Goal: Transaction & Acquisition: Purchase product/service

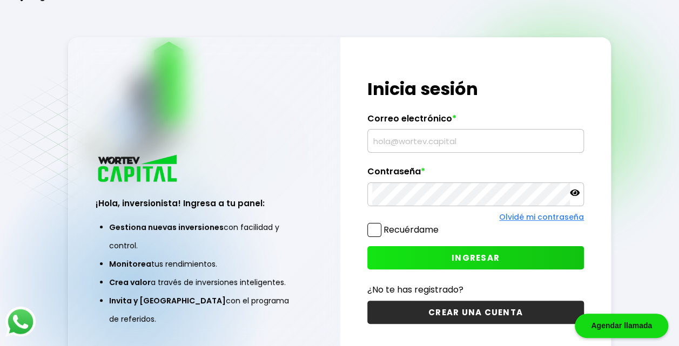
type input "[EMAIL_ADDRESS][DOMAIN_NAME]"
click at [406, 258] on button "INGRESAR" at bounding box center [476, 257] width 217 height 23
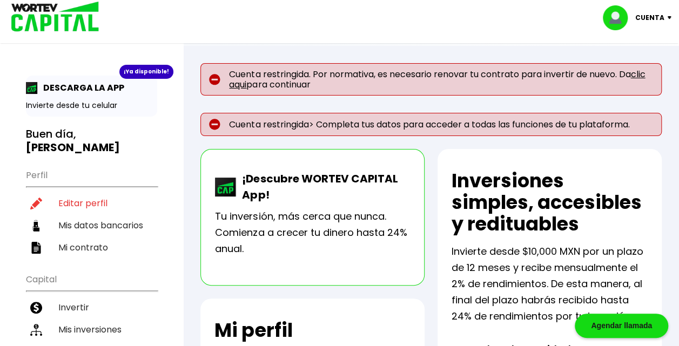
click at [243, 84] on link "clic aqui" at bounding box center [437, 79] width 416 height 23
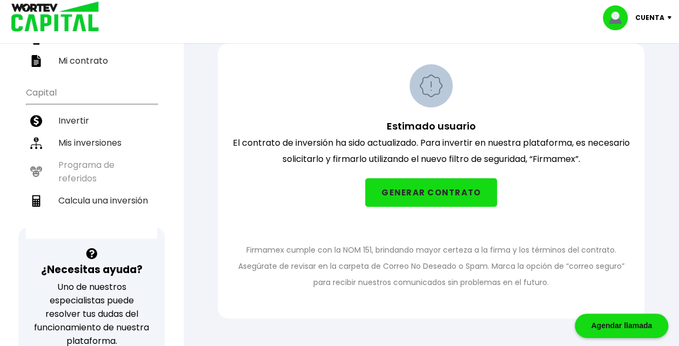
scroll to position [190, 0]
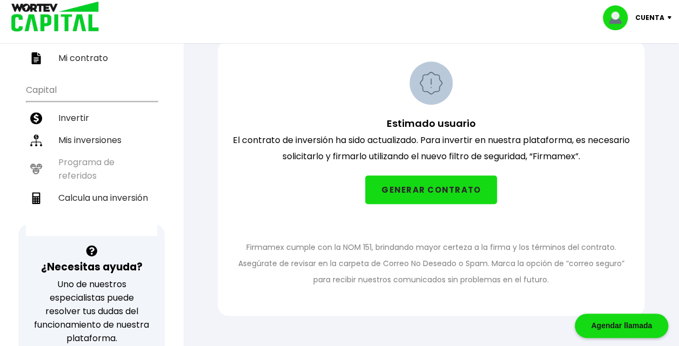
click at [451, 190] on button "GENERAR CONTRATO" at bounding box center [431, 190] width 132 height 29
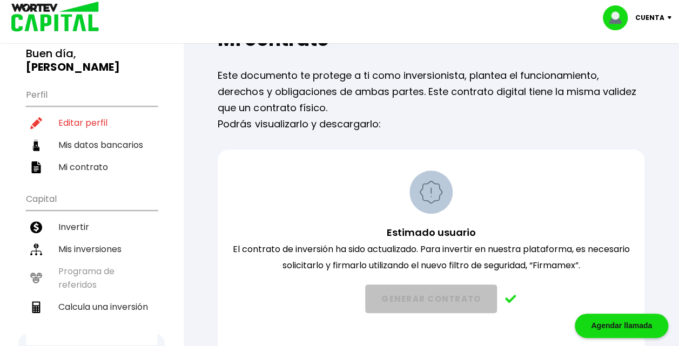
scroll to position [69, 0]
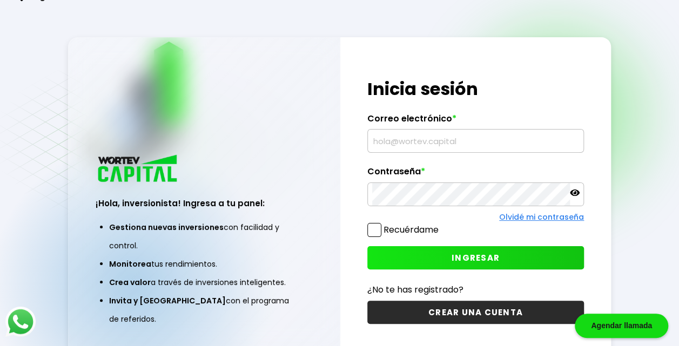
type input "[EMAIL_ADDRESS][DOMAIN_NAME]"
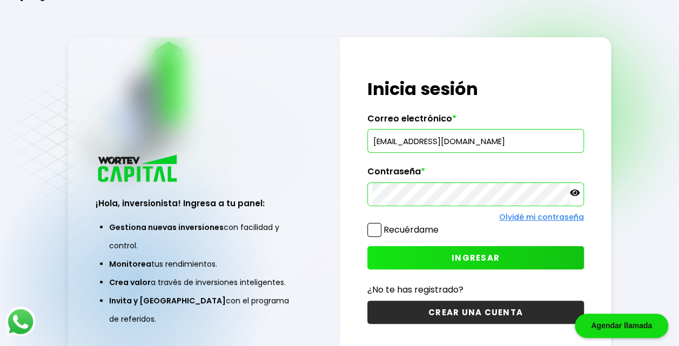
click at [409, 256] on button "INGRESAR" at bounding box center [476, 257] width 217 height 23
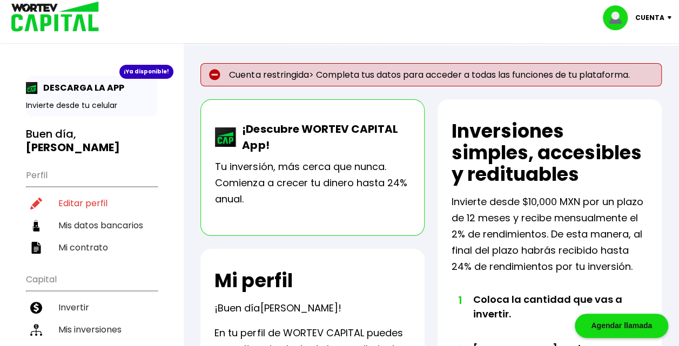
click at [217, 75] on img at bounding box center [214, 74] width 11 height 11
click at [312, 71] on p "Cuenta restringida> Completa tus datos para acceder a todas las funciones de tu…" at bounding box center [432, 74] width 462 height 23
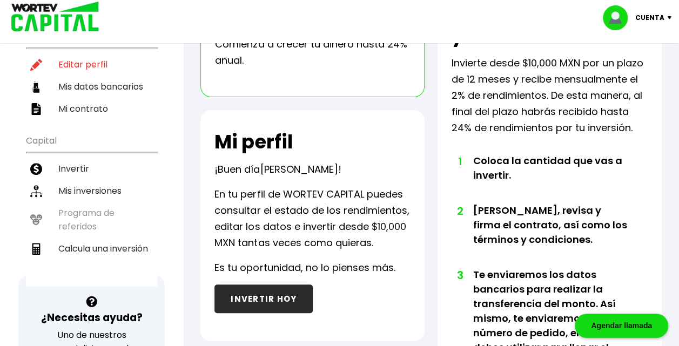
scroll to position [139, 0]
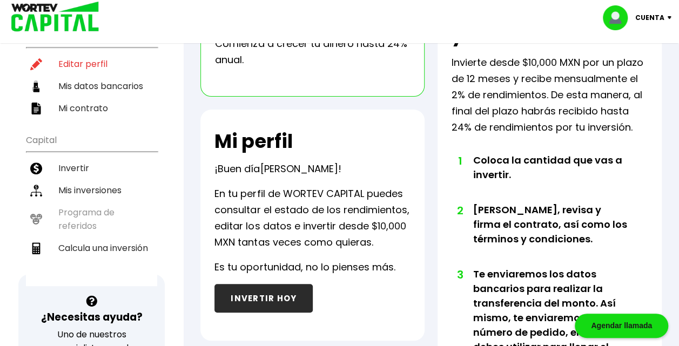
click at [291, 290] on button "INVERTIR HOY" at bounding box center [264, 298] width 98 height 29
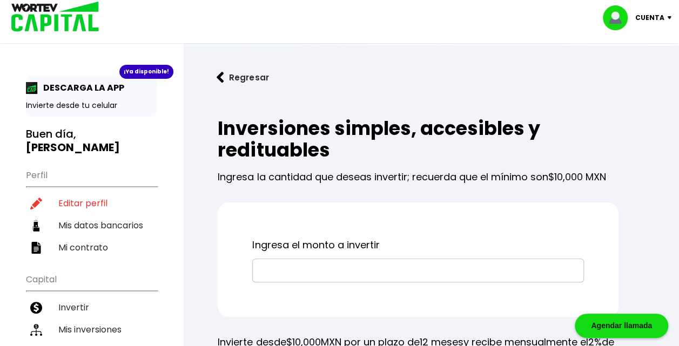
scroll to position [26, 0]
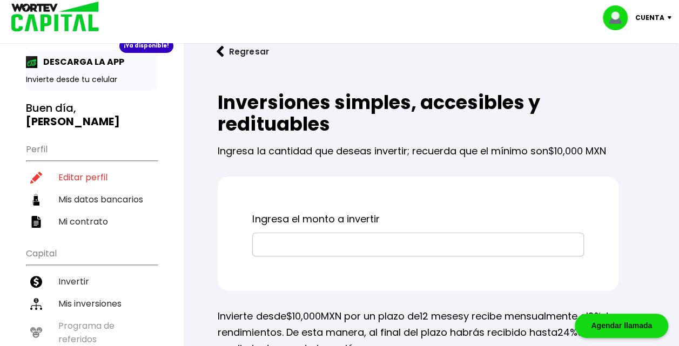
click at [302, 252] on input "text" at bounding box center [418, 244] width 322 height 23
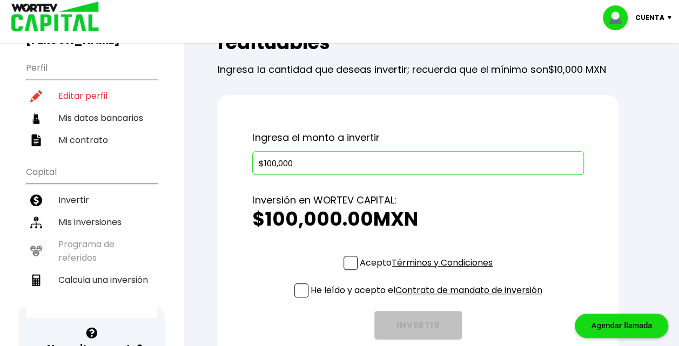
scroll to position [108, 0]
type input "$100,000"
click at [349, 264] on span at bounding box center [351, 263] width 14 height 14
click at [429, 271] on input "Acepto Términos y Condiciones" at bounding box center [429, 271] width 0 height 0
click at [311, 290] on p "He leído y acepto el Contrato de mandato de inversión" at bounding box center [427, 290] width 232 height 14
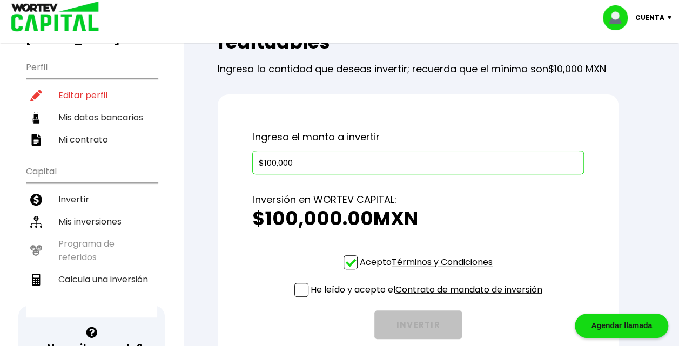
click at [429, 298] on input "He leído y acepto el Contrato de mandato de inversión" at bounding box center [429, 298] width 0 height 0
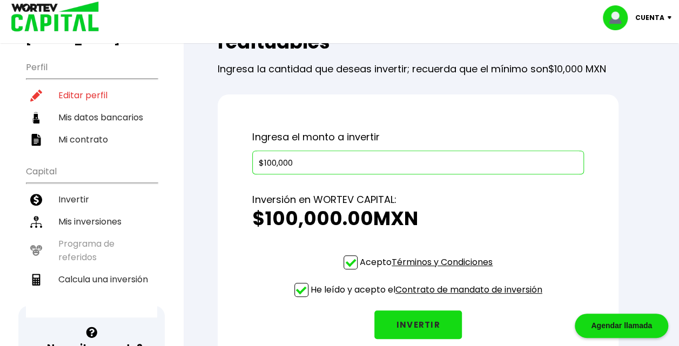
click at [440, 262] on link "Términos y Condiciones" at bounding box center [442, 262] width 101 height 12
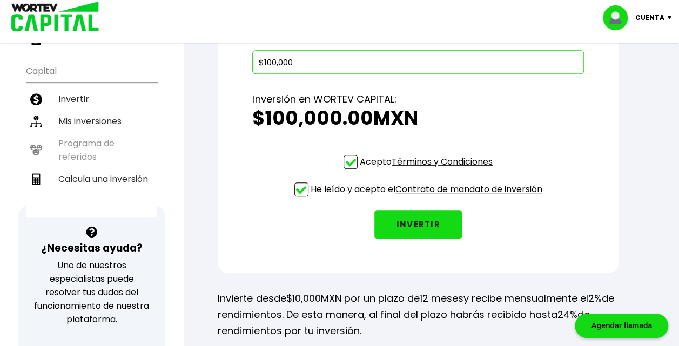
click at [412, 225] on button "INVERTIR" at bounding box center [419, 224] width 88 height 29
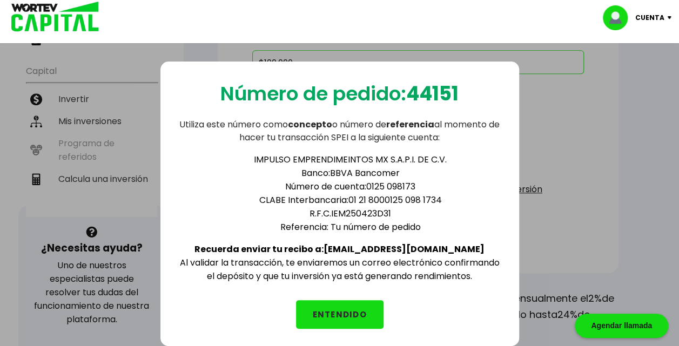
click at [337, 312] on button "ENTENDIDO" at bounding box center [340, 314] width 88 height 29
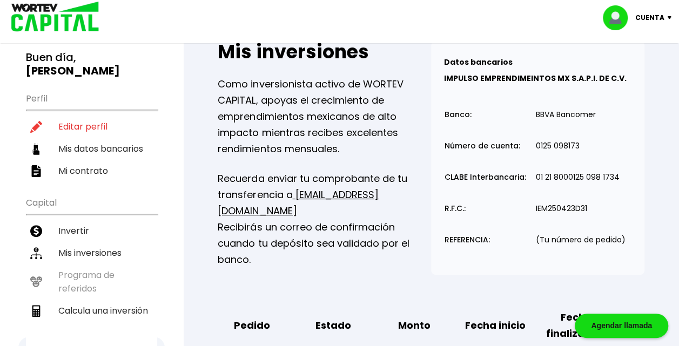
scroll to position [72, 0]
